Goal: Find specific page/section: Find specific page/section

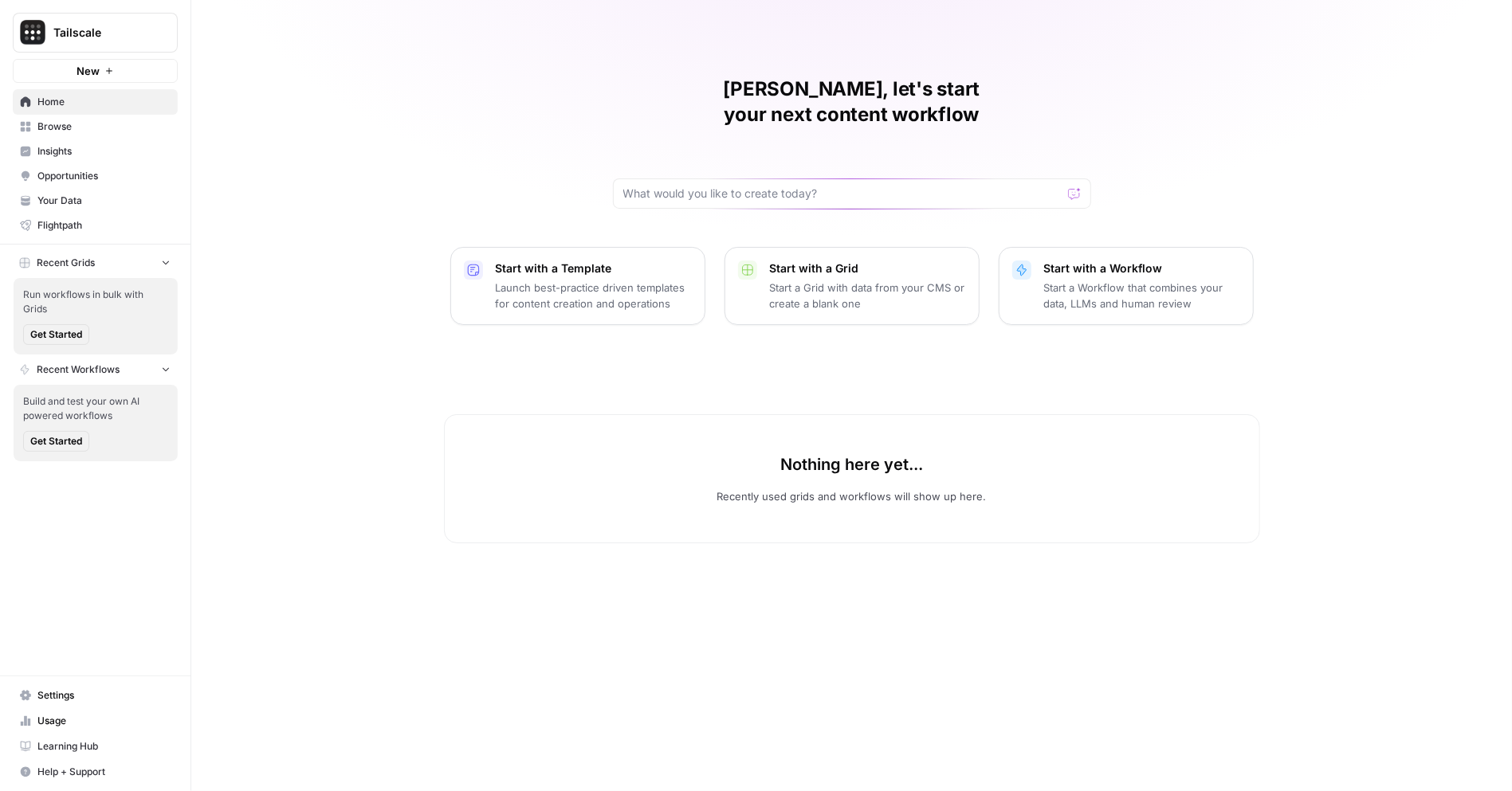
click at [81, 146] on span "Insights" at bounding box center [104, 151] width 133 height 14
click at [127, 34] on span "Tailscale" at bounding box center [101, 32] width 96 height 16
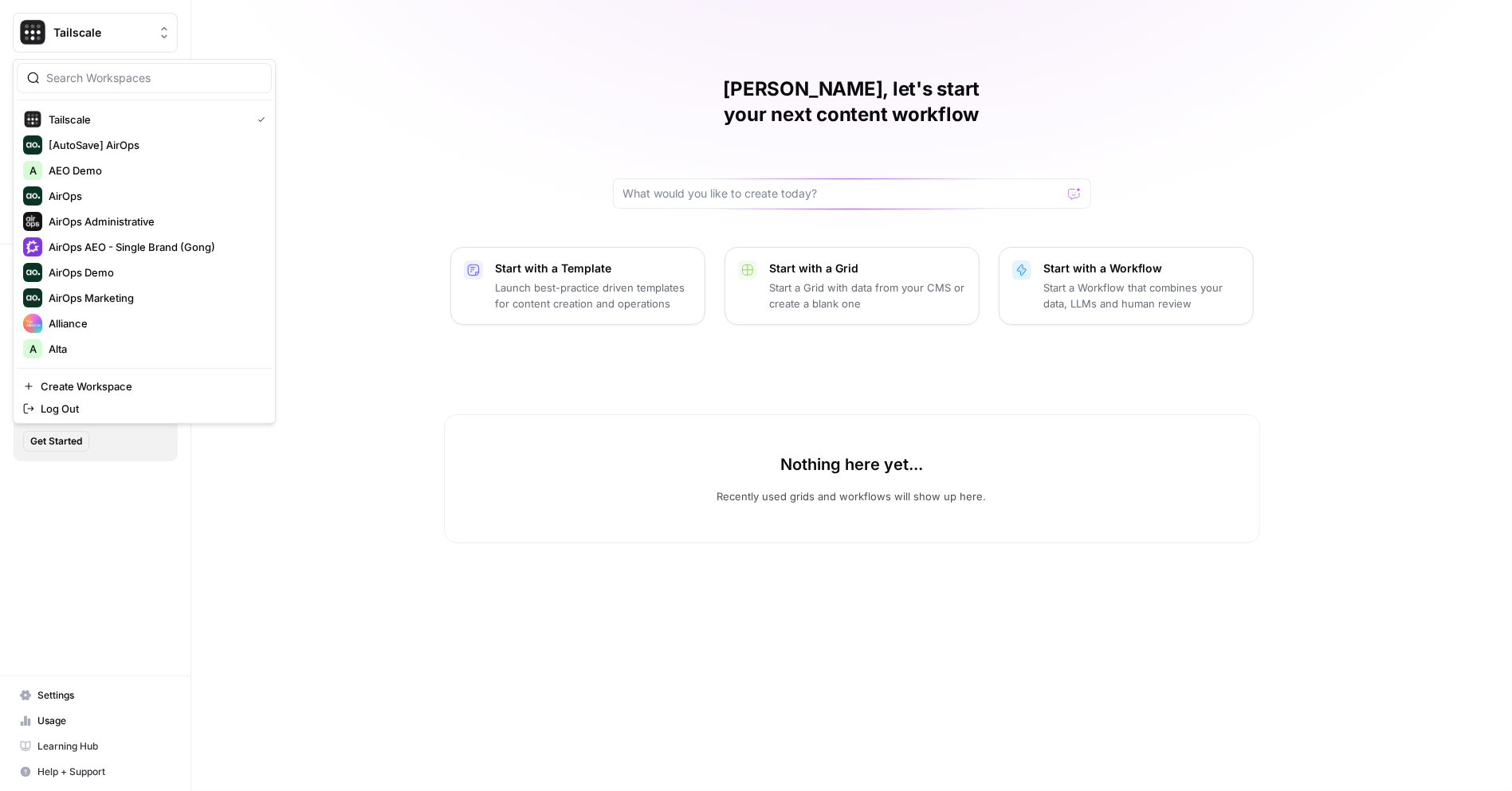
click at [301, 51] on div "[PERSON_NAME], let's start your next content workflow Start with a Template Lau…" at bounding box center [851, 396] width 1320 height 791
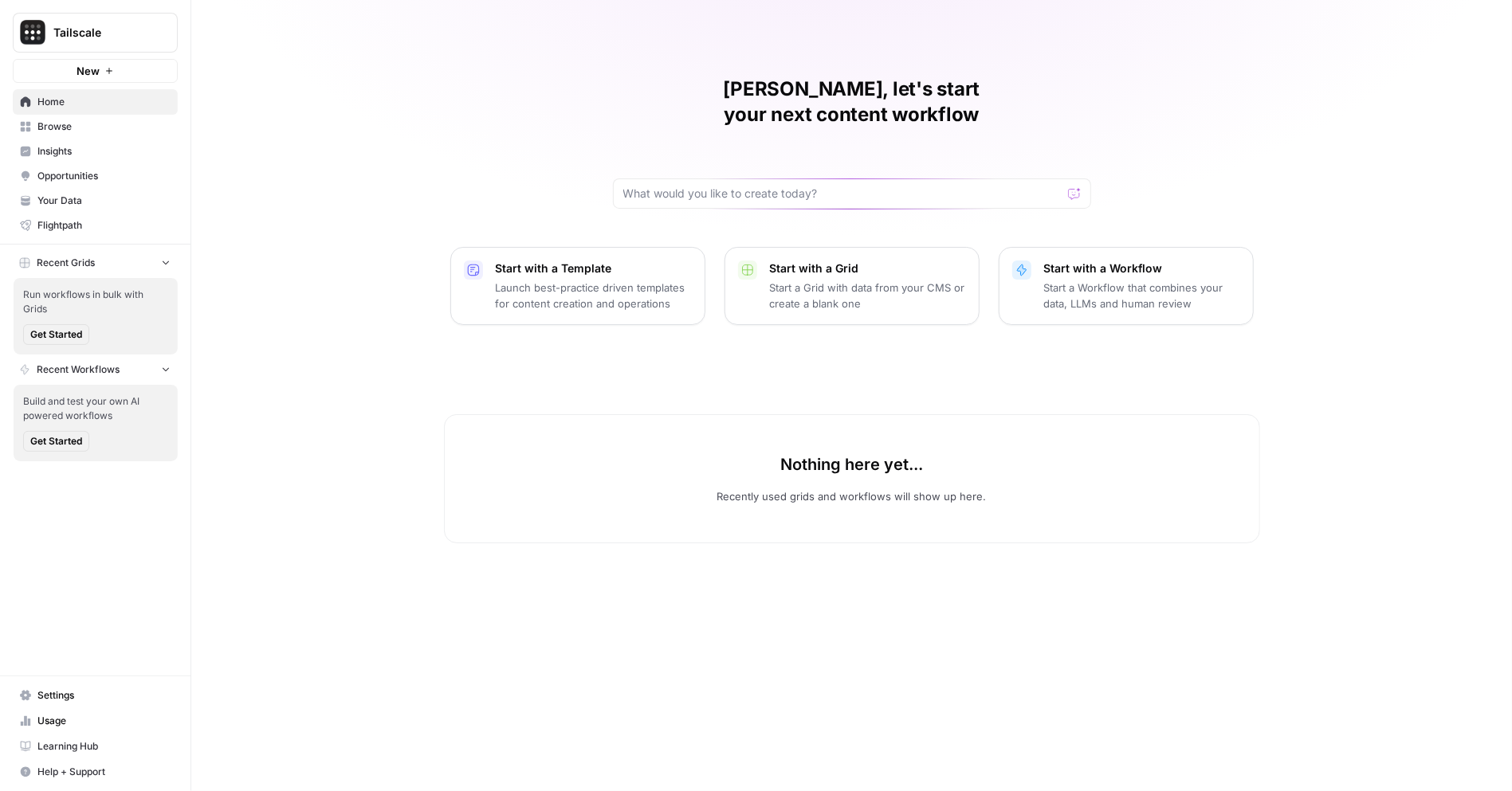
click at [96, 152] on span "Insights" at bounding box center [104, 151] width 133 height 14
